Goal: Information Seeking & Learning: Learn about a topic

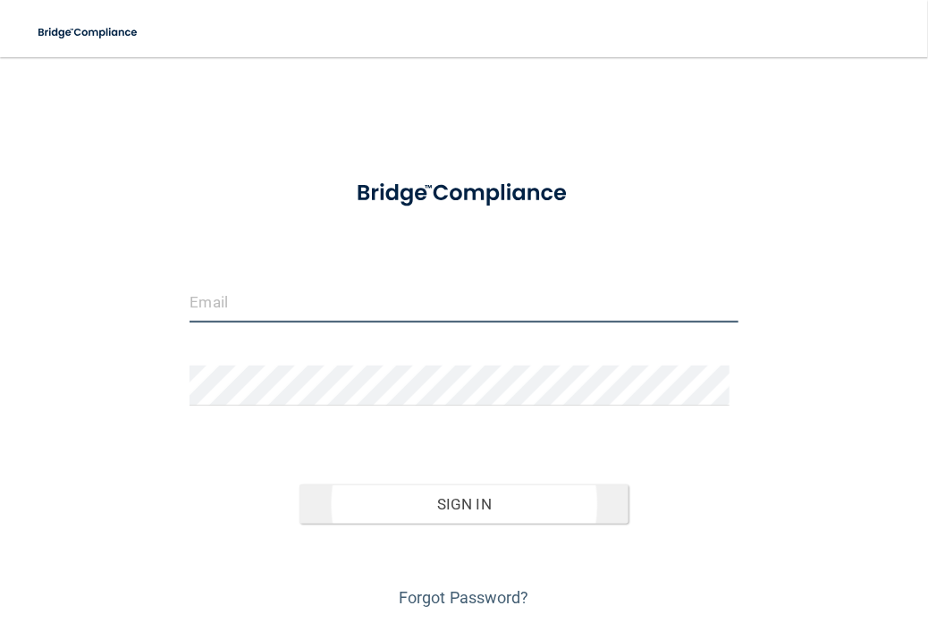
type input "[EMAIL_ADDRESS][DOMAIN_NAME]"
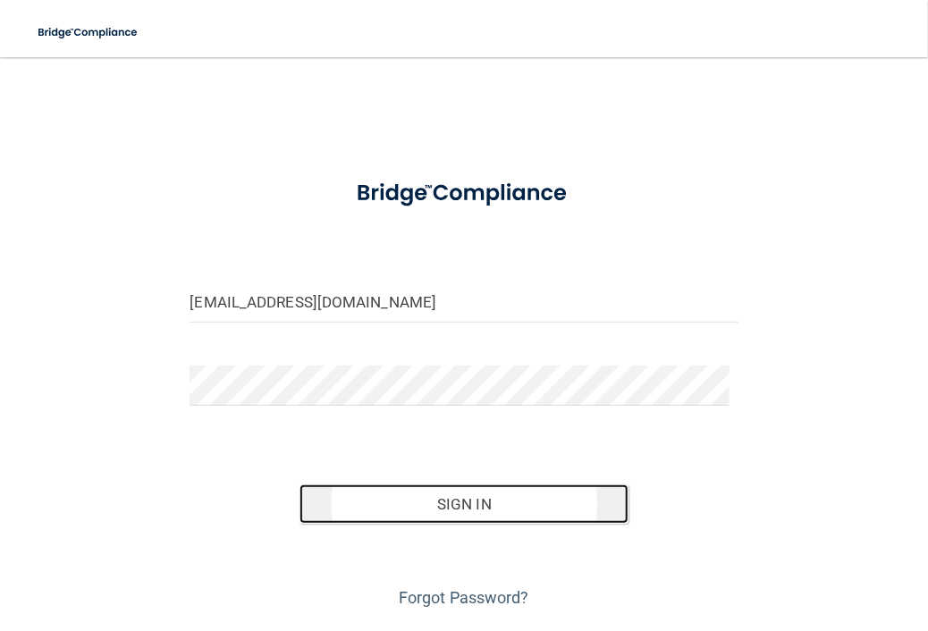
click at [414, 519] on button "Sign In" at bounding box center [464, 504] width 329 height 39
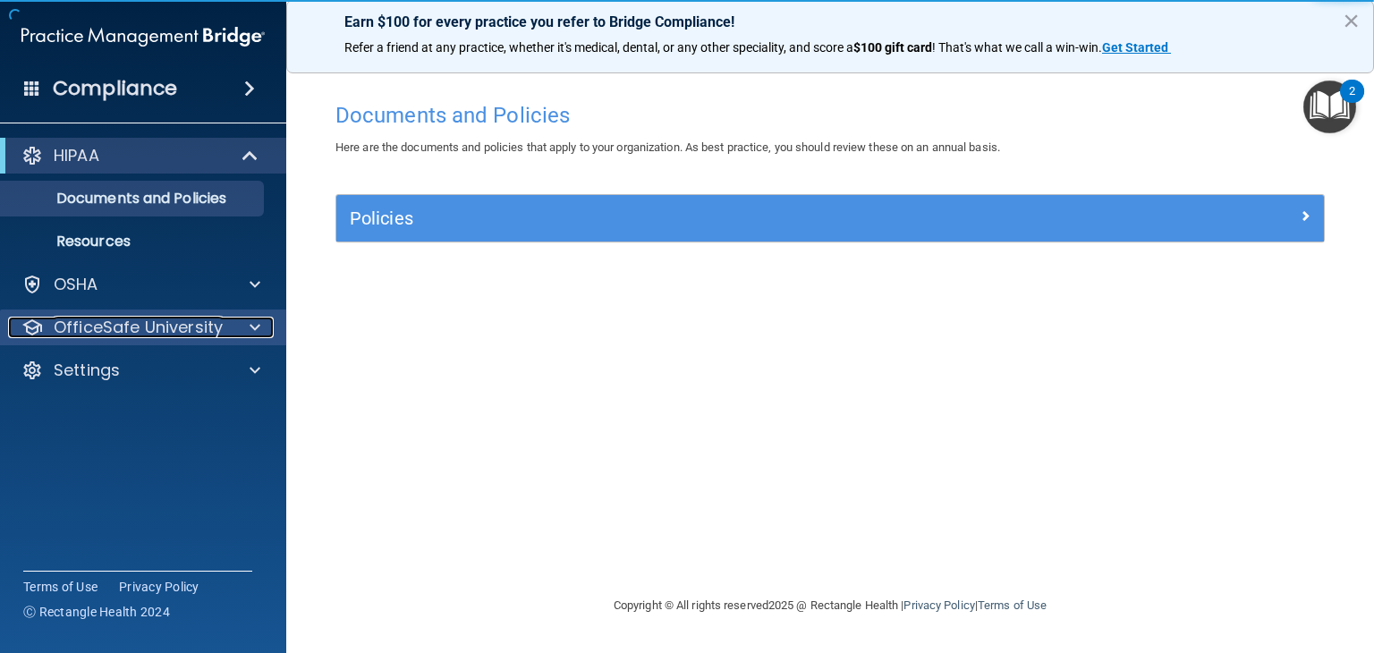
click at [101, 321] on p "OfficeSafe University" at bounding box center [138, 327] width 169 height 21
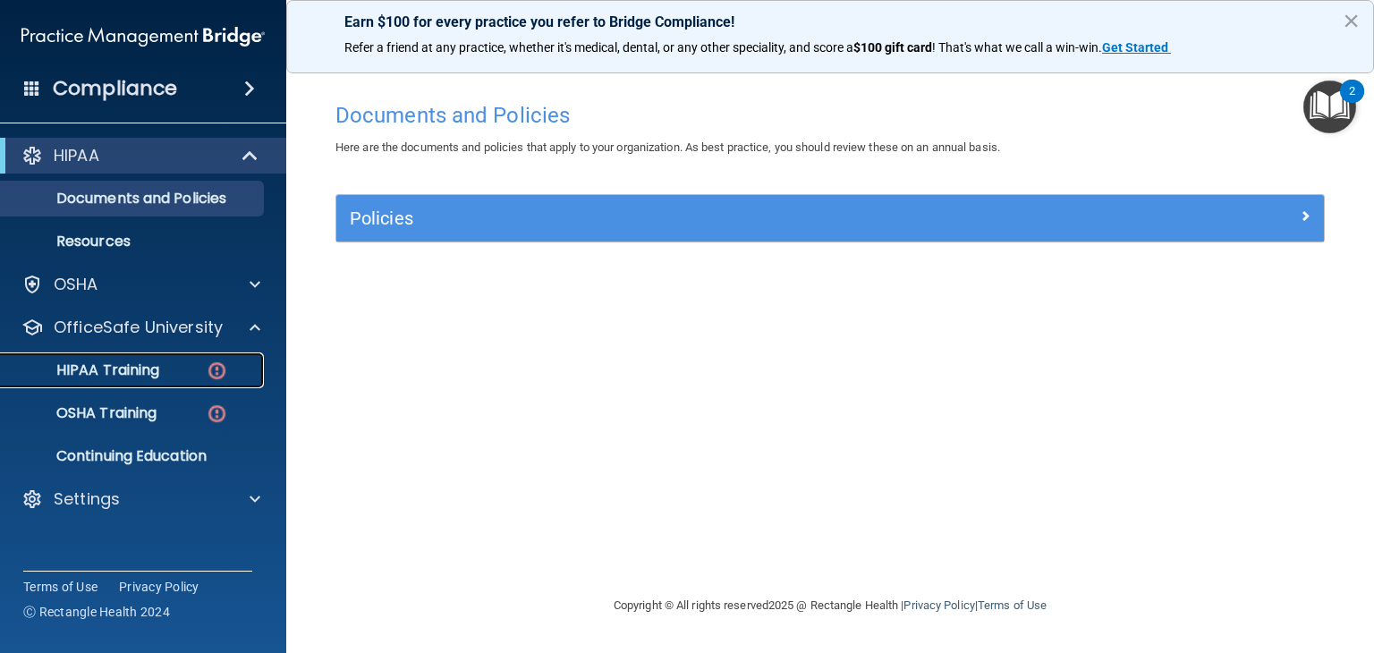
click at [115, 369] on p "HIPAA Training" at bounding box center [86, 370] width 148 height 18
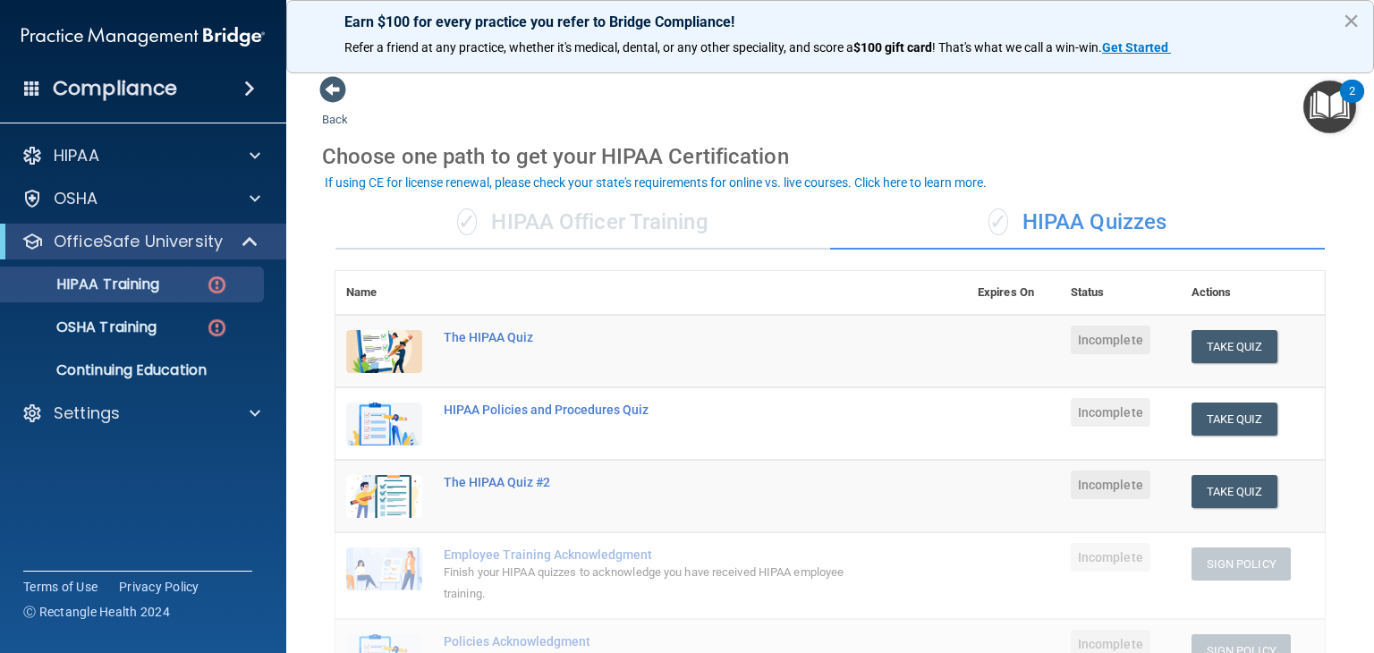
click at [714, 219] on div "✓ HIPAA Officer Training" at bounding box center [582, 223] width 495 height 54
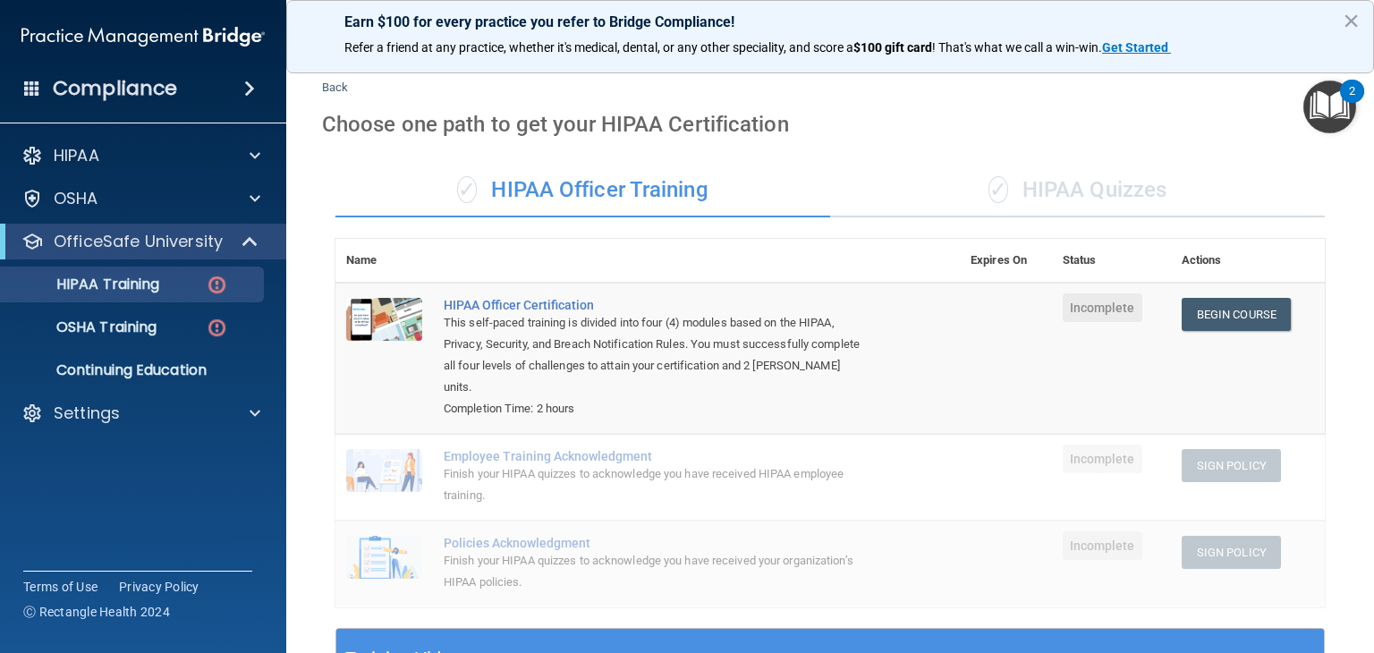
scroll to position [13, 0]
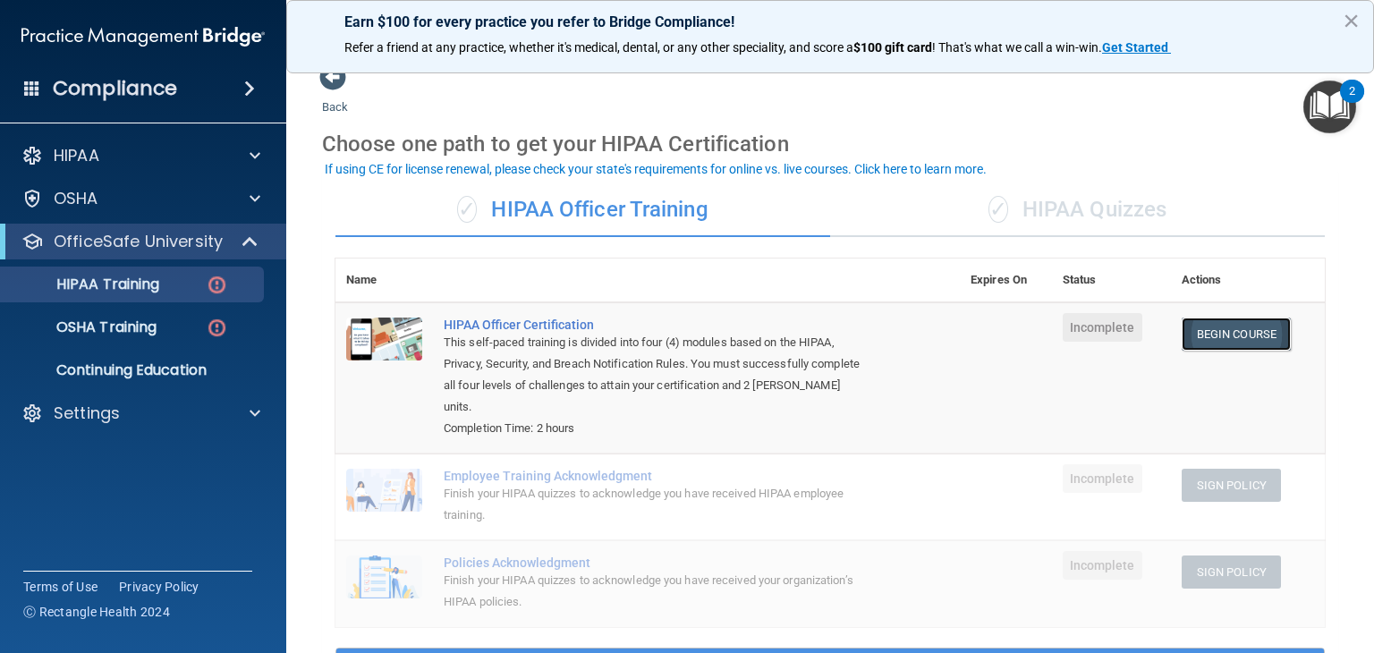
click at [927, 331] on link "Begin Course" at bounding box center [1235, 333] width 109 height 33
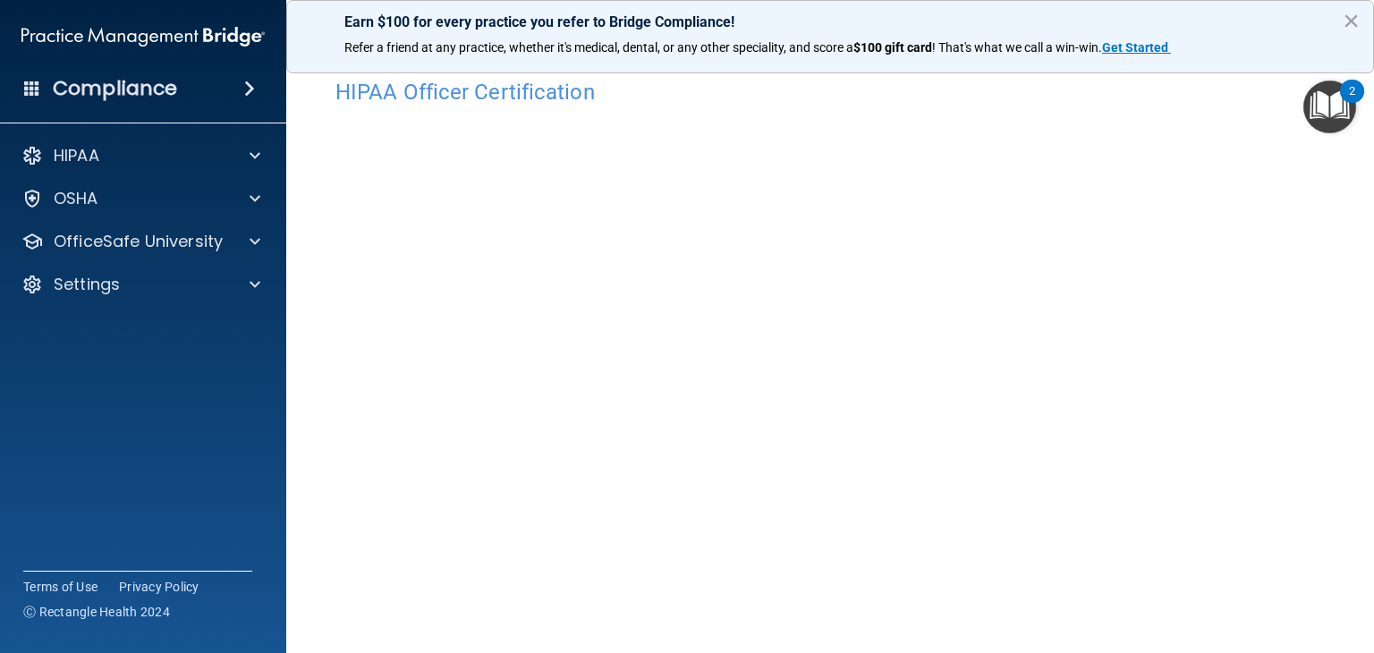
scroll to position [22, 0]
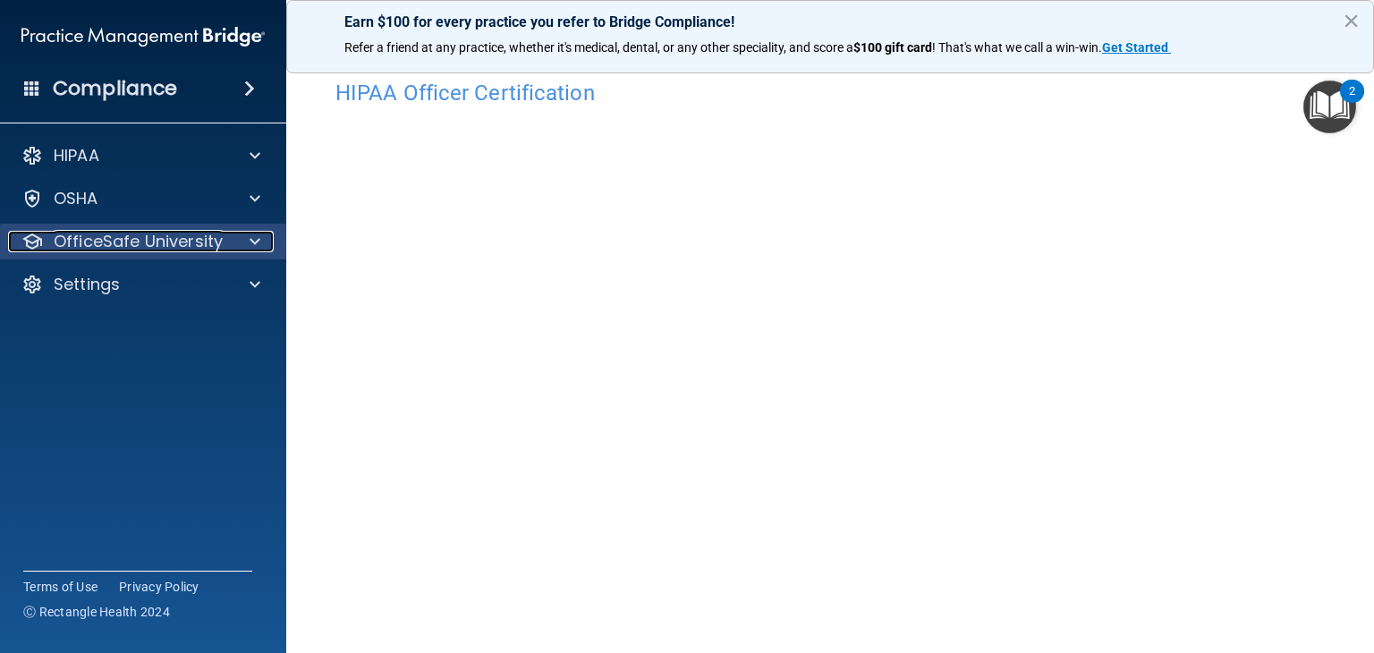
click at [190, 249] on p "OfficeSafe University" at bounding box center [138, 241] width 169 height 21
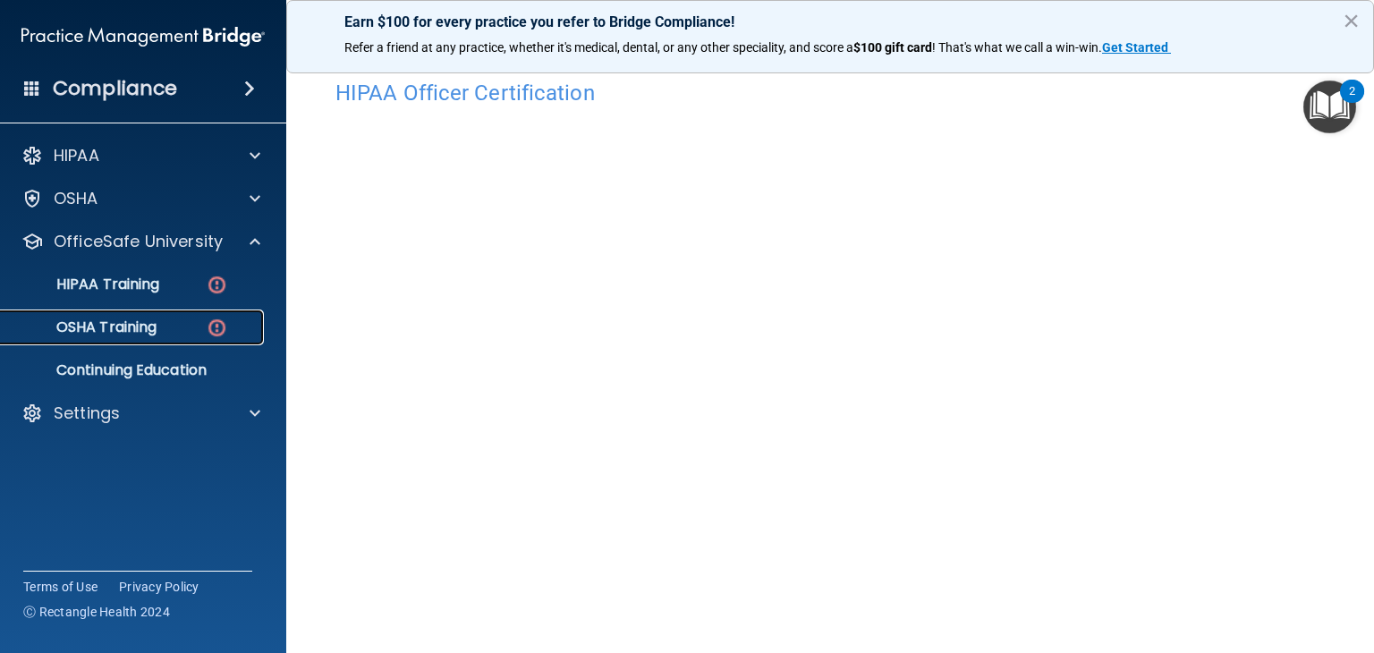
click at [186, 334] on div "OSHA Training" at bounding box center [134, 327] width 244 height 18
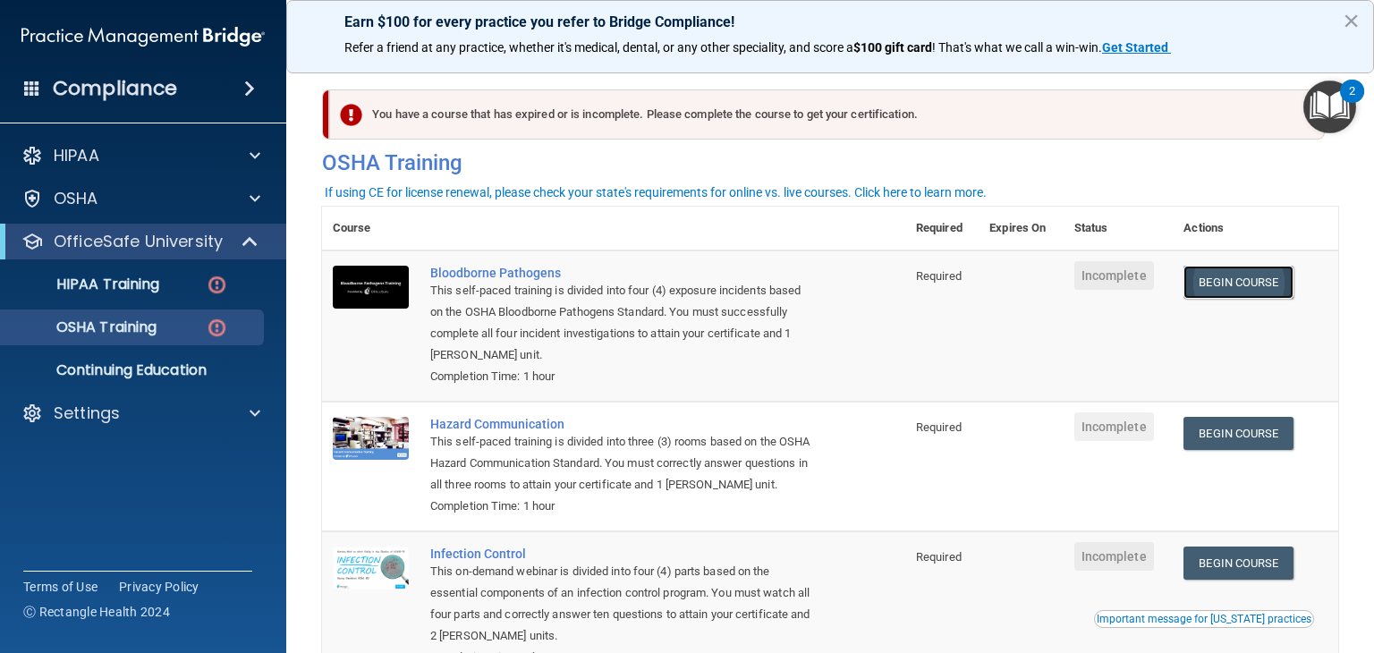
click at [1199, 289] on link "Begin Course" at bounding box center [1237, 282] width 109 height 33
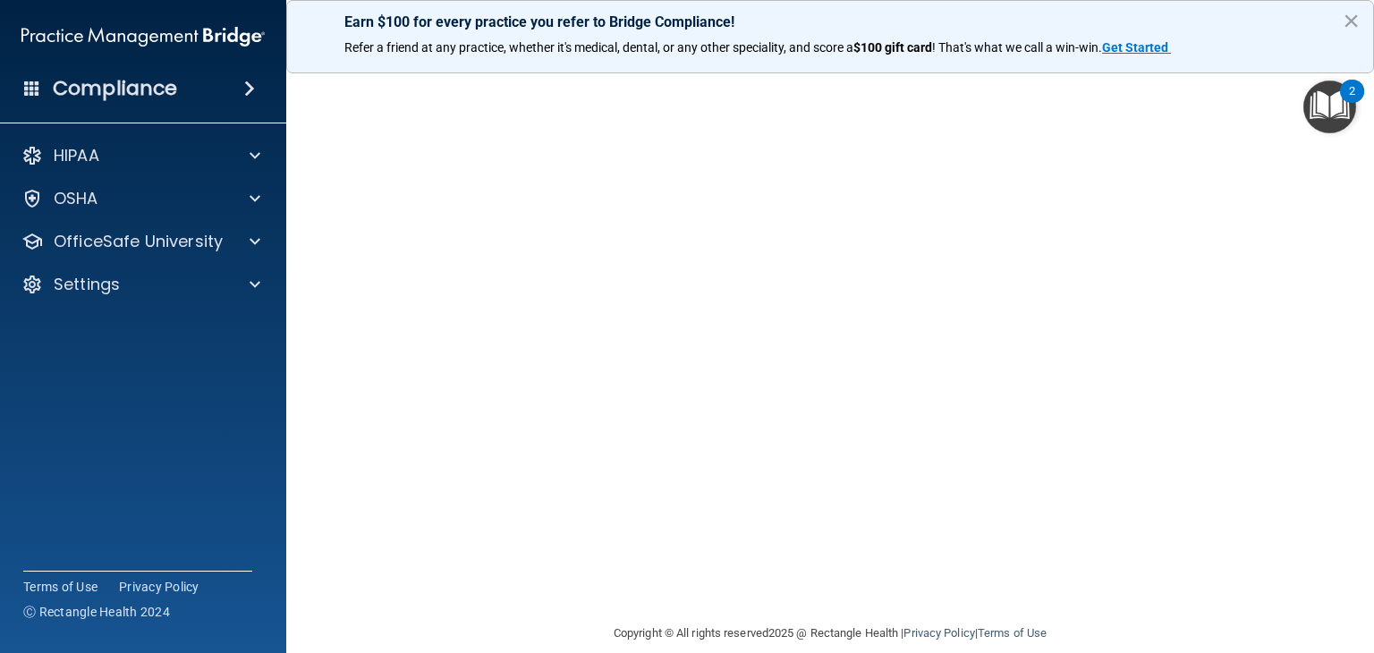
scroll to position [77, 0]
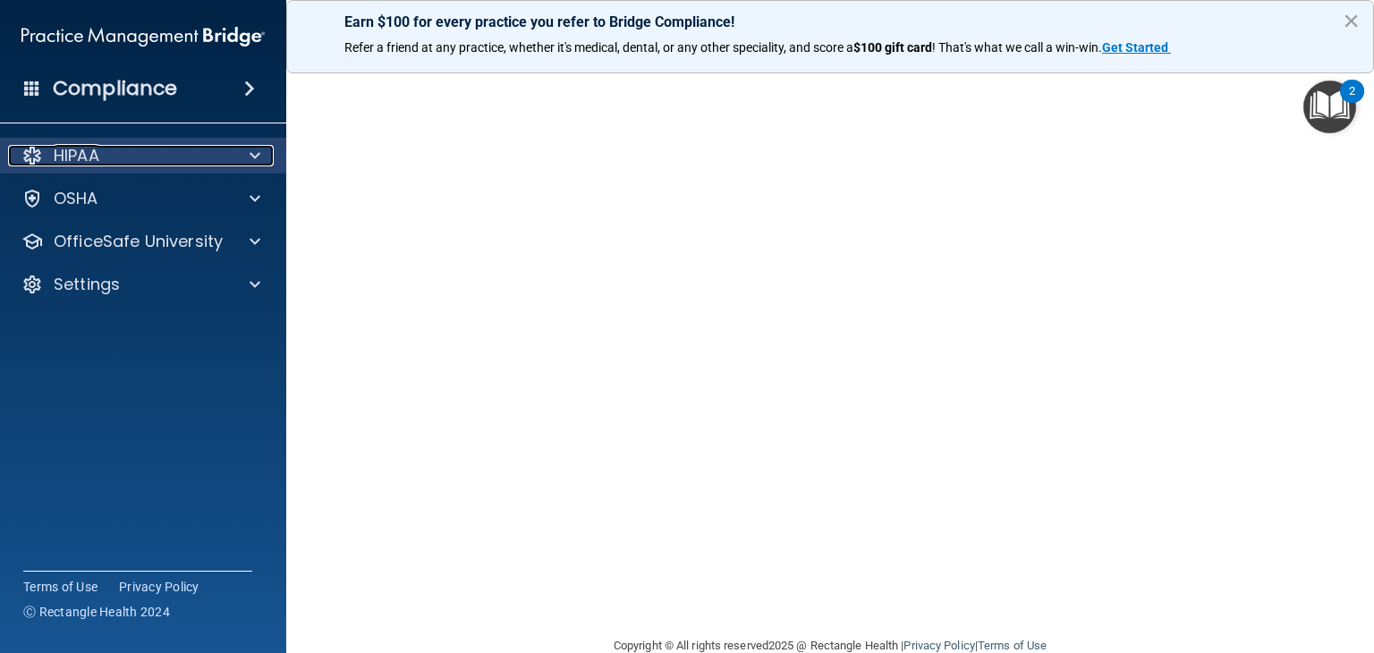
click at [254, 156] on span at bounding box center [254, 155] width 11 height 21
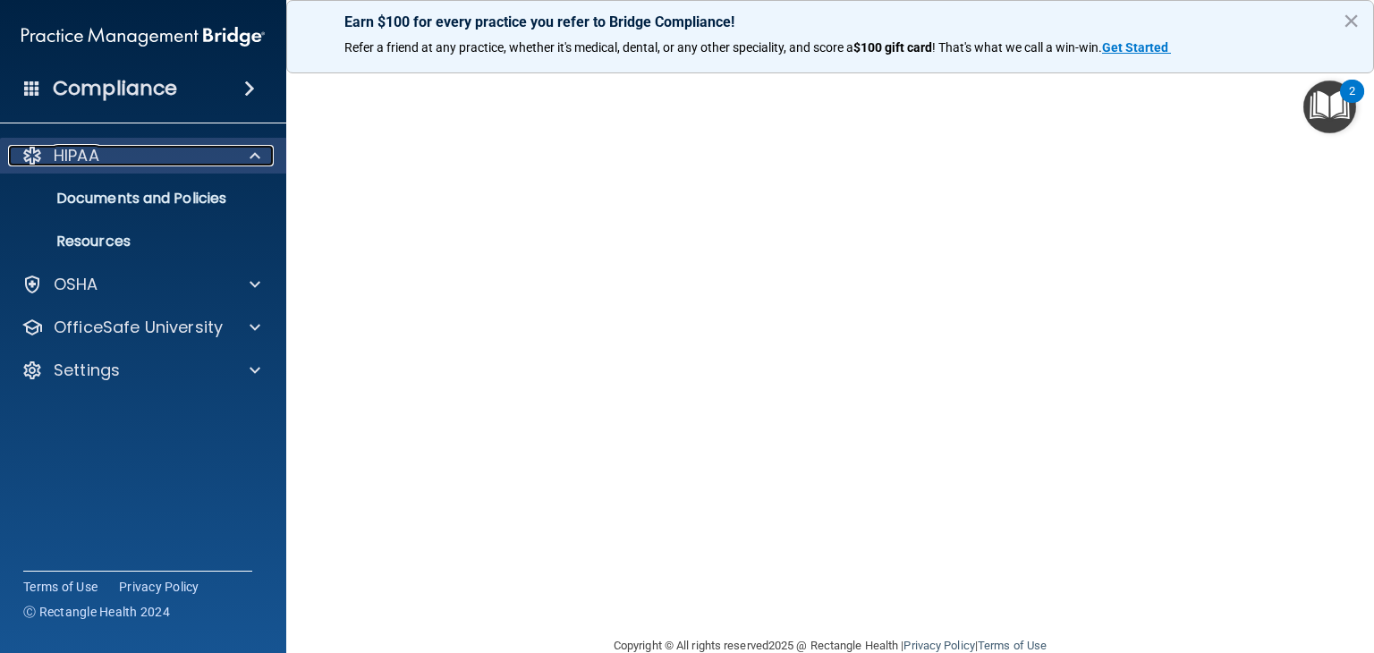
click at [55, 153] on p "HIPAA" at bounding box center [77, 155] width 46 height 21
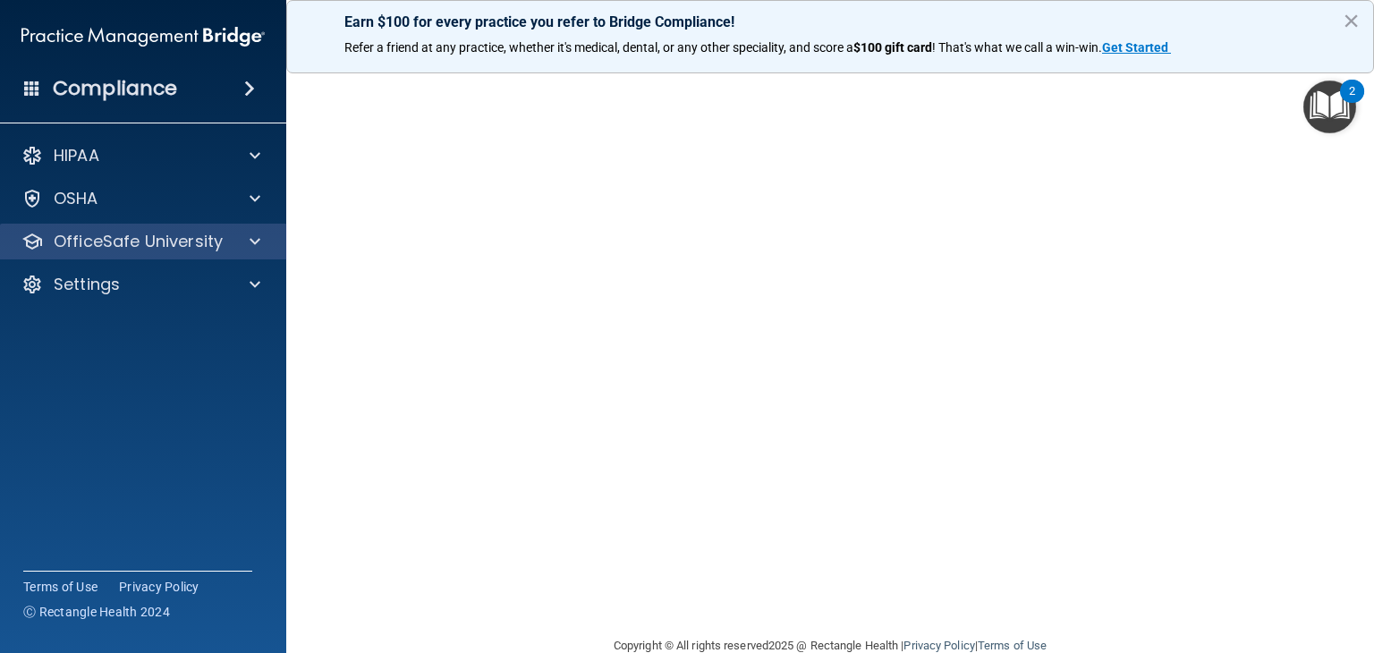
click at [182, 257] on div "OfficeSafe University" at bounding box center [143, 242] width 287 height 36
click at [254, 242] on span at bounding box center [254, 241] width 11 height 21
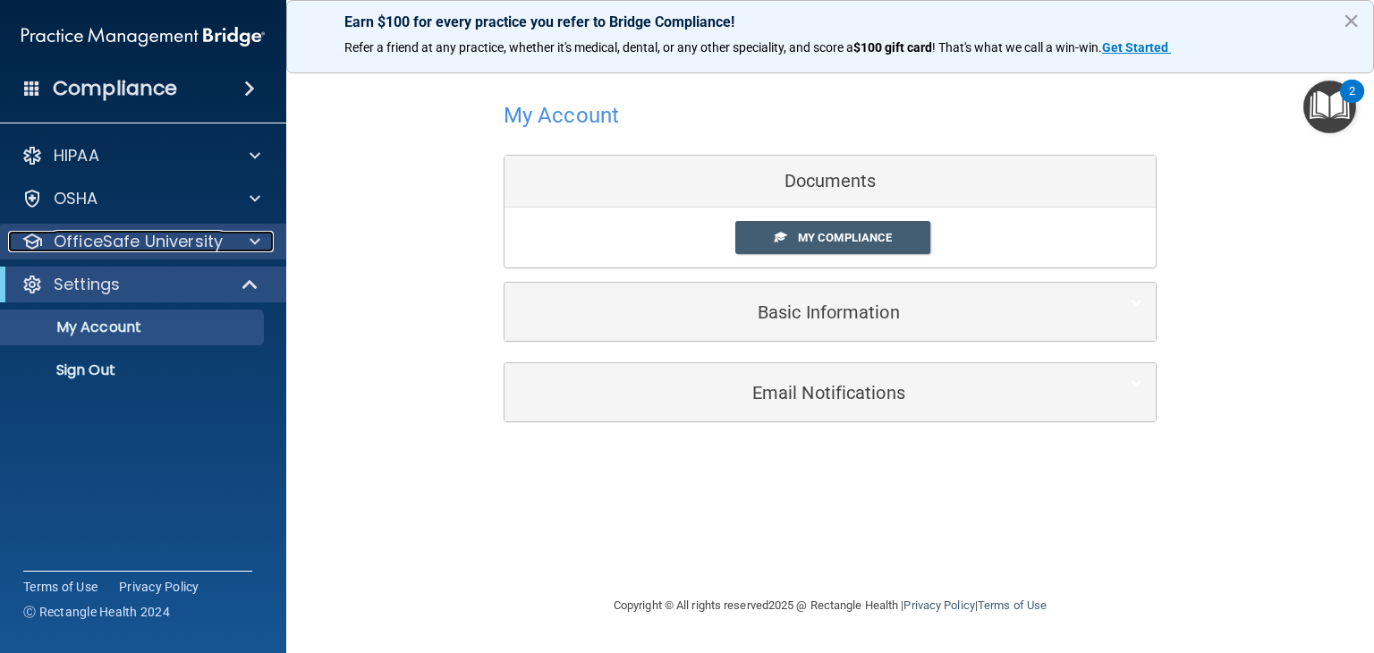
click at [182, 241] on p "OfficeSafe University" at bounding box center [138, 241] width 169 height 21
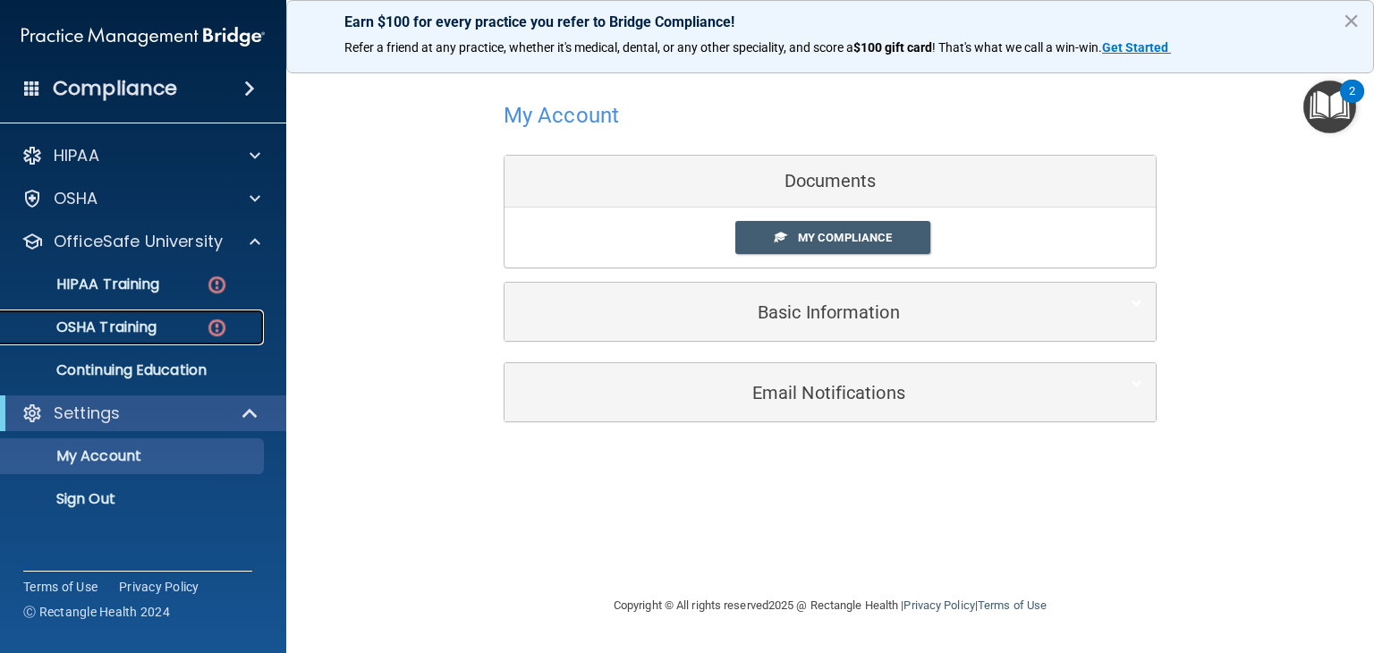
click at [136, 335] on p "OSHA Training" at bounding box center [84, 327] width 145 height 18
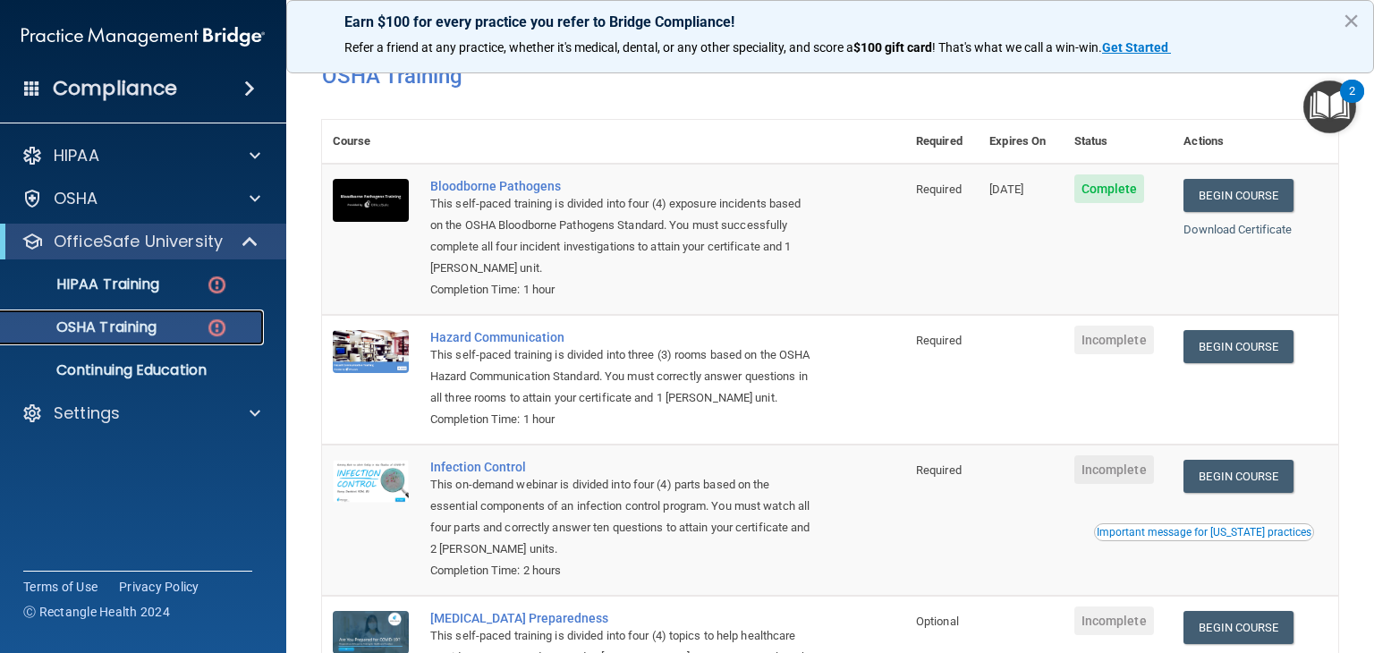
scroll to position [67, 0]
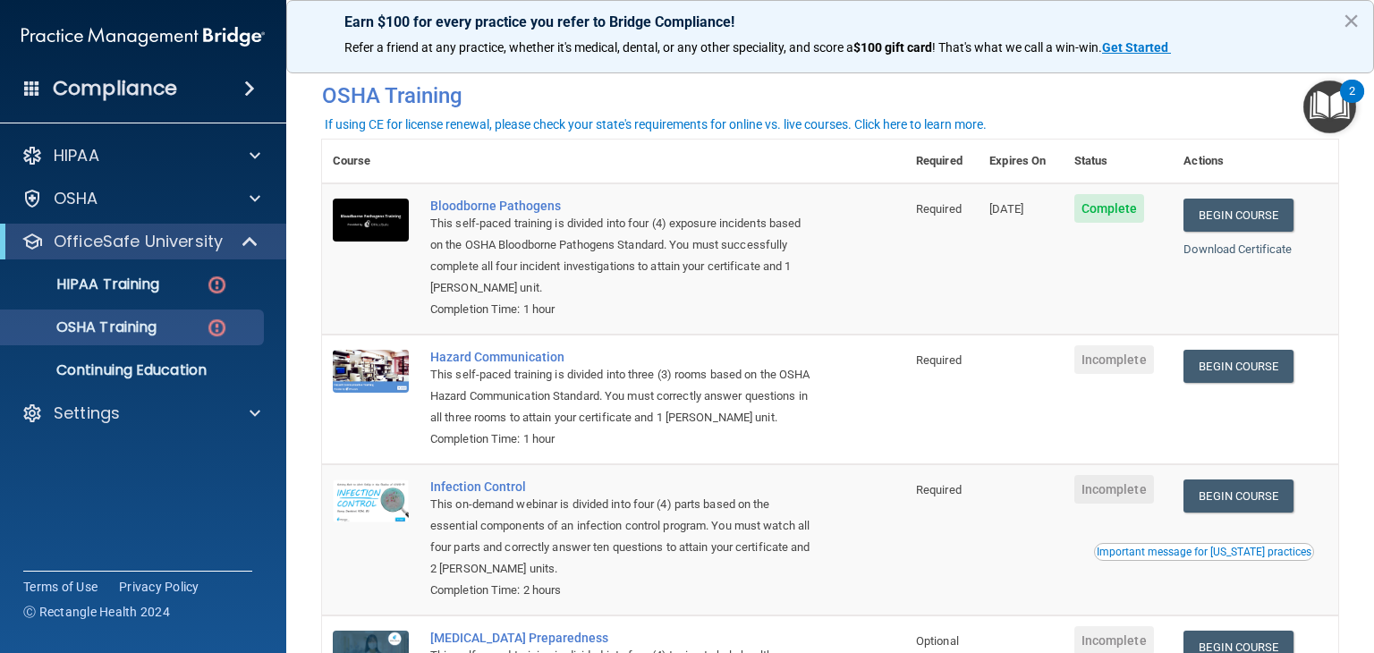
click at [1002, 376] on td at bounding box center [1020, 399] width 84 height 130
click at [1224, 363] on link "Begin Course" at bounding box center [1237, 366] width 109 height 33
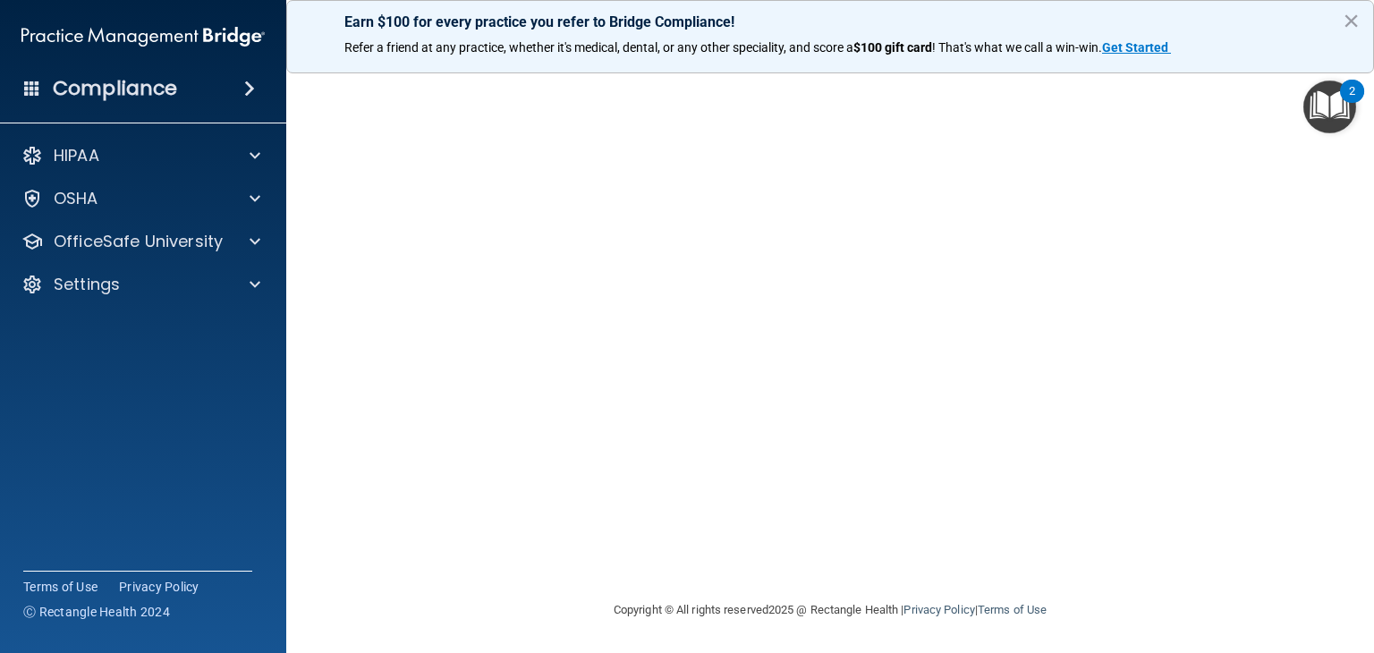
scroll to position [20, 0]
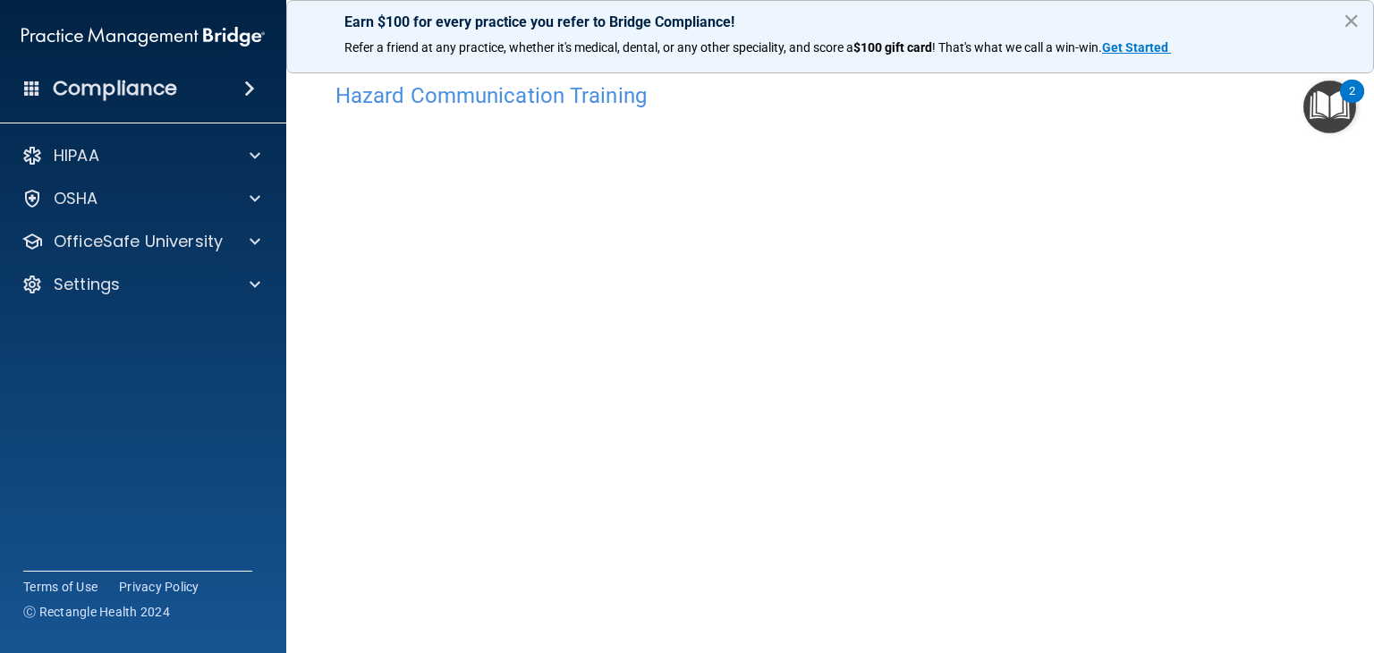
click at [1350, 21] on button "×" at bounding box center [1350, 20] width 17 height 29
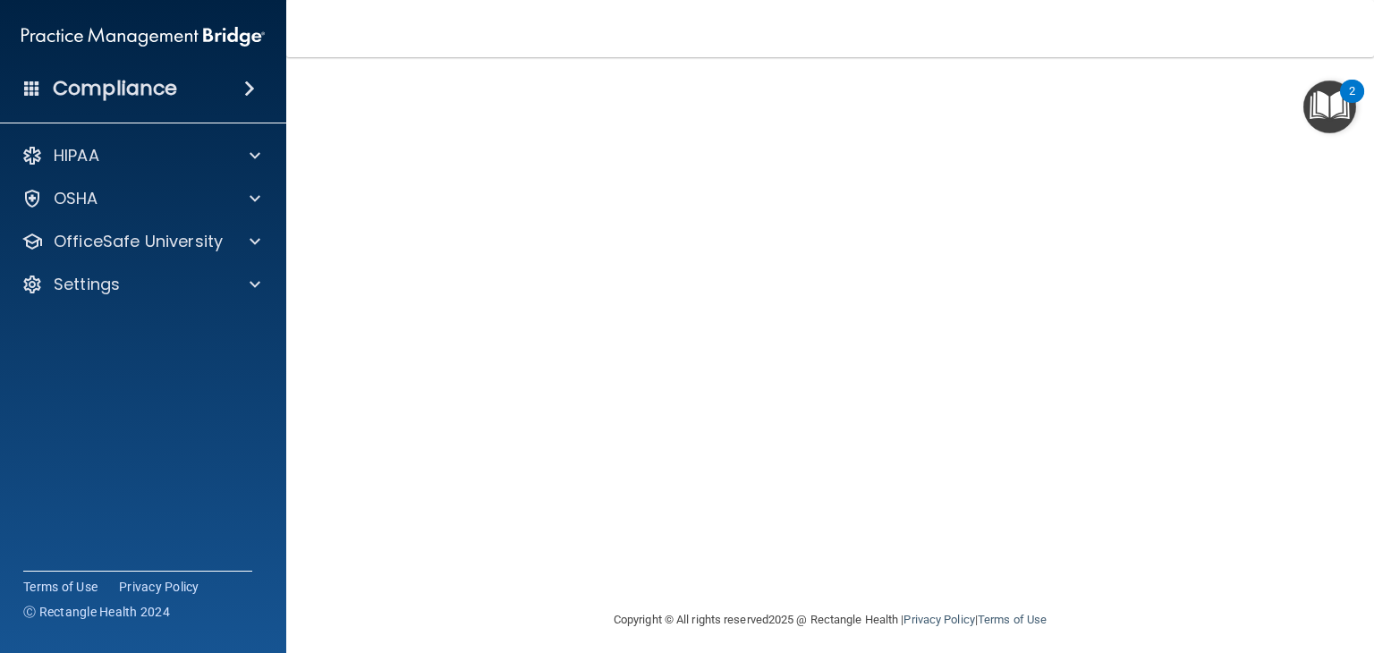
scroll to position [154, 0]
click at [257, 648] on div "Compliance HIPAA Documents and Policies Report an Incident Business Associates …" at bounding box center [143, 326] width 286 height 653
